Goal: Information Seeking & Learning: Learn about a topic

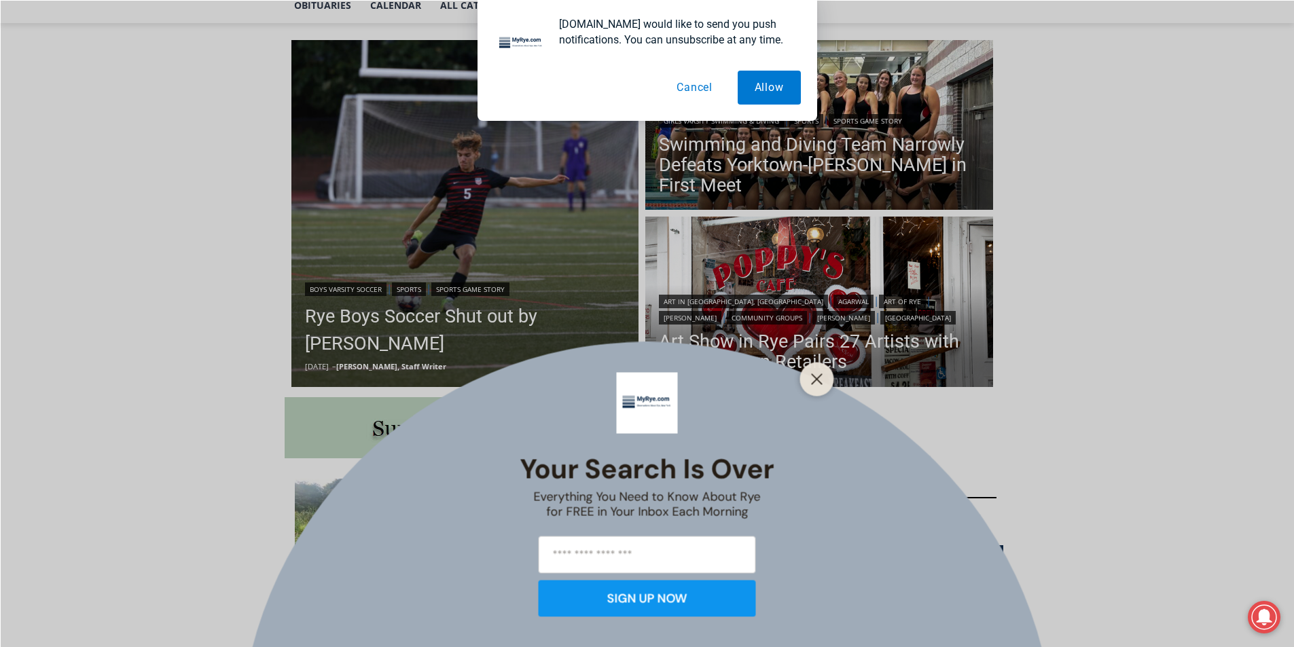
click at [702, 91] on button "Cancel" at bounding box center [695, 88] width 70 height 34
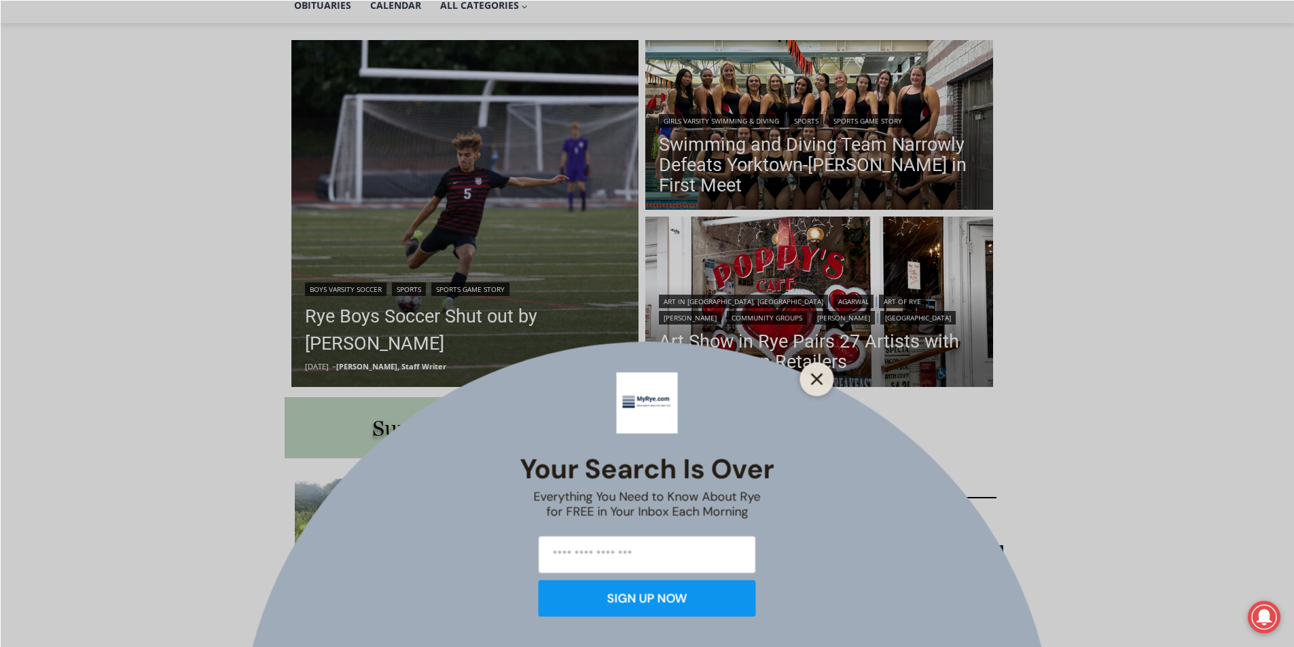
click at [808, 374] on button "Close" at bounding box center [817, 379] width 19 height 19
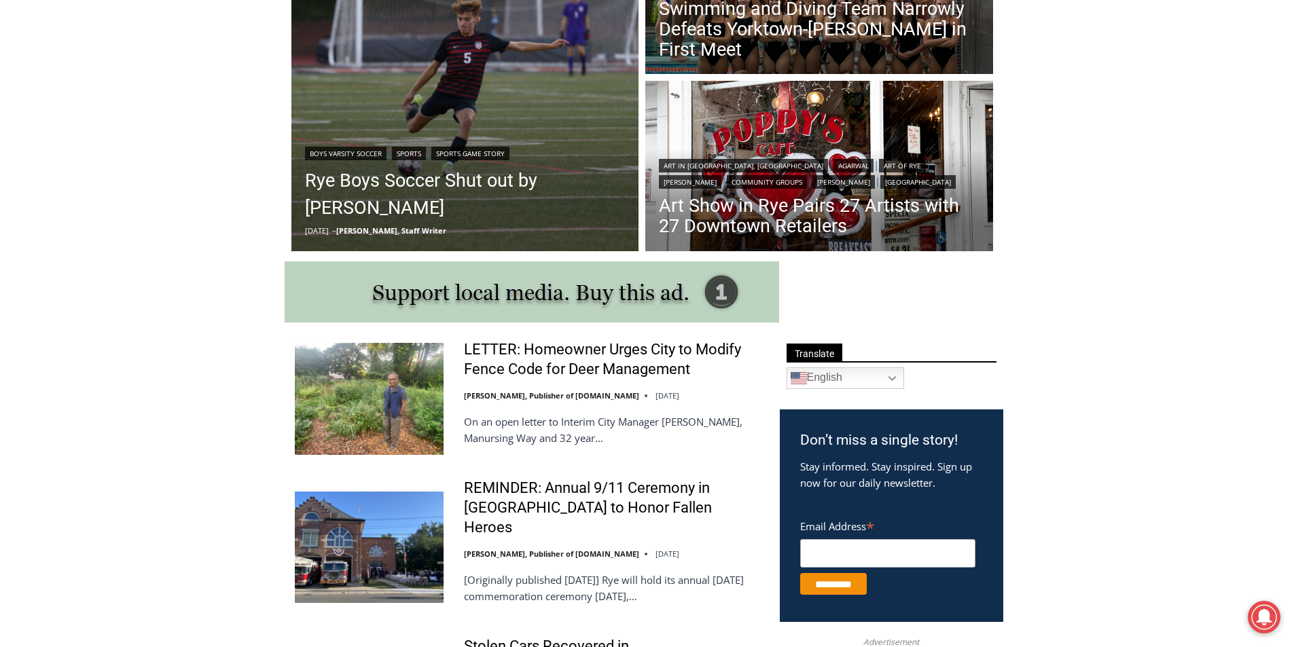
scroll to position [68, 0]
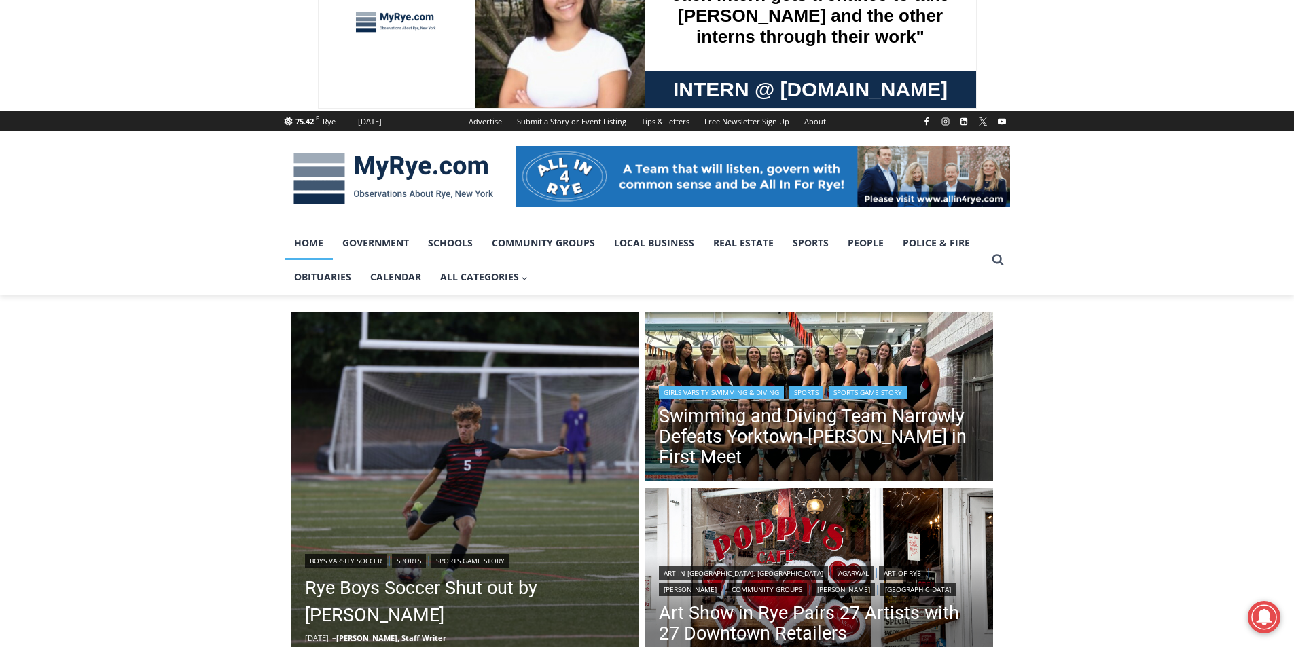
click at [811, 380] on img "Read More Swimming and Diving Team Narrowly Defeats Yorktown-Somers in First Me…" at bounding box center [819, 399] width 348 height 174
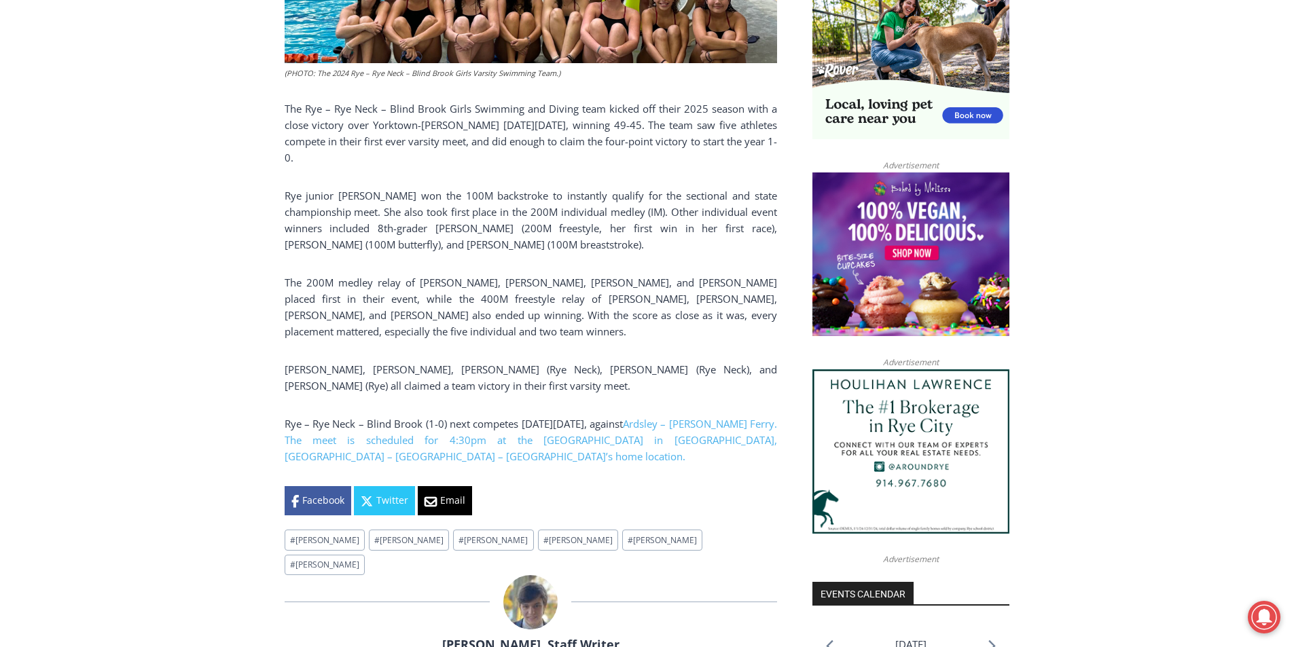
scroll to position [544, 0]
